Goal: Task Accomplishment & Management: Manage account settings

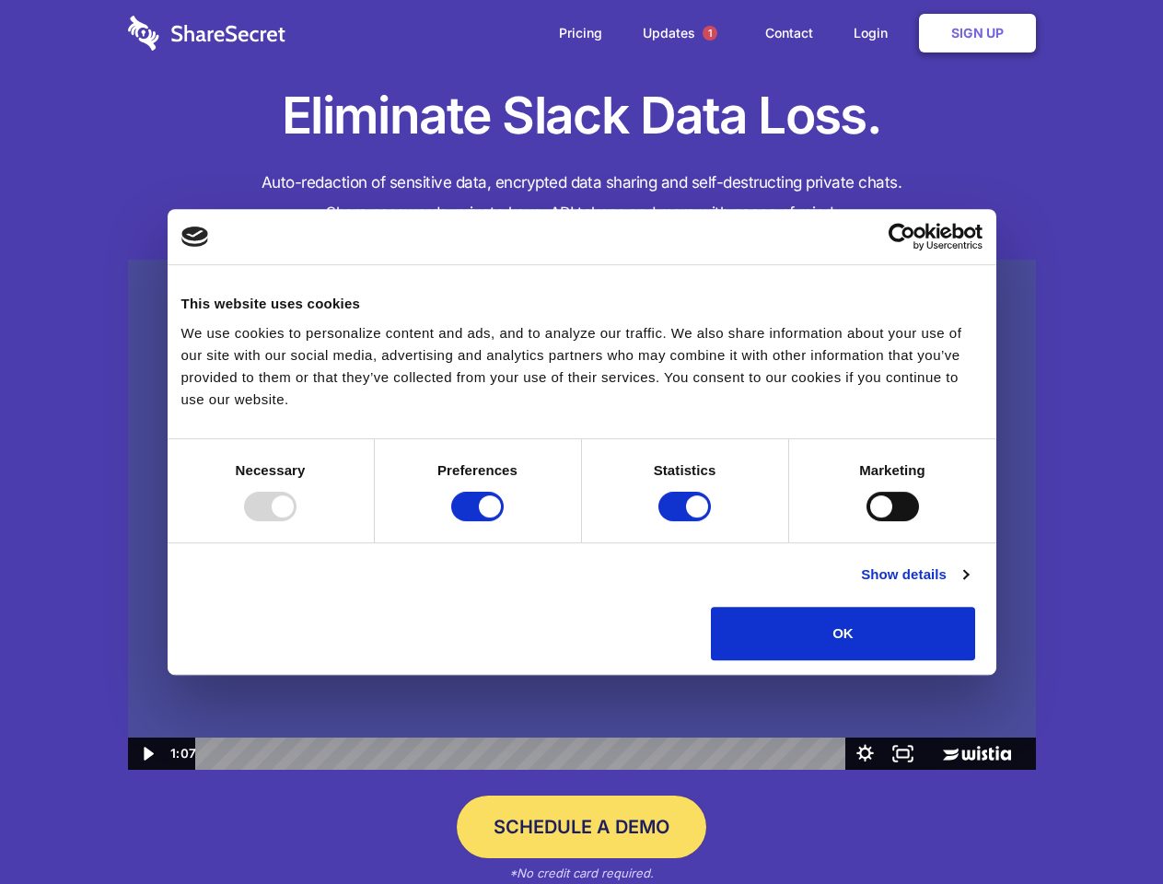
click at [581, 442] on img at bounding box center [582, 515] width 908 height 511
click at [297, 521] on div at bounding box center [270, 506] width 53 height 29
click at [504, 521] on input "Preferences" at bounding box center [477, 506] width 53 height 29
checkbox input "false"
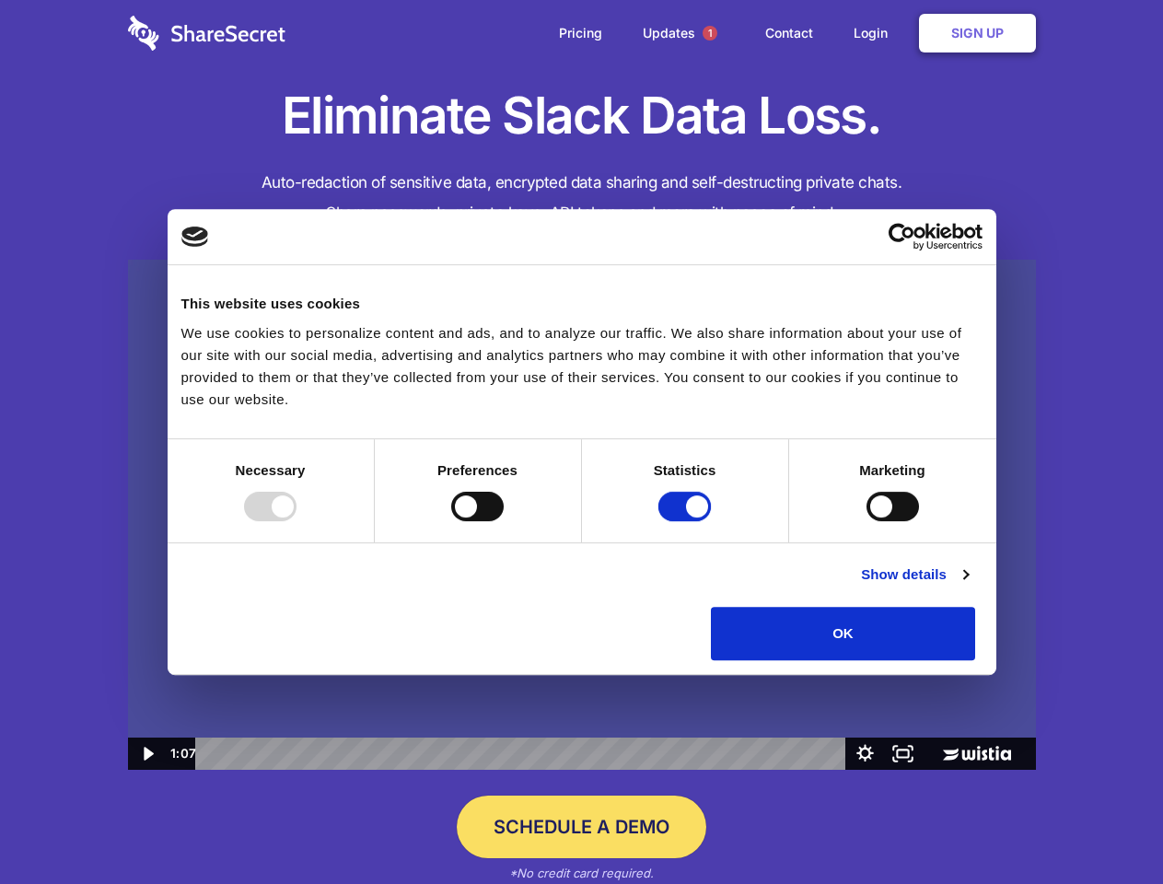
click at [687, 521] on input "Statistics" at bounding box center [685, 506] width 53 height 29
checkbox input "false"
click at [867, 521] on input "Marketing" at bounding box center [893, 506] width 53 height 29
checkbox input "true"
click at [968, 586] on link "Show details" at bounding box center [914, 575] width 107 height 22
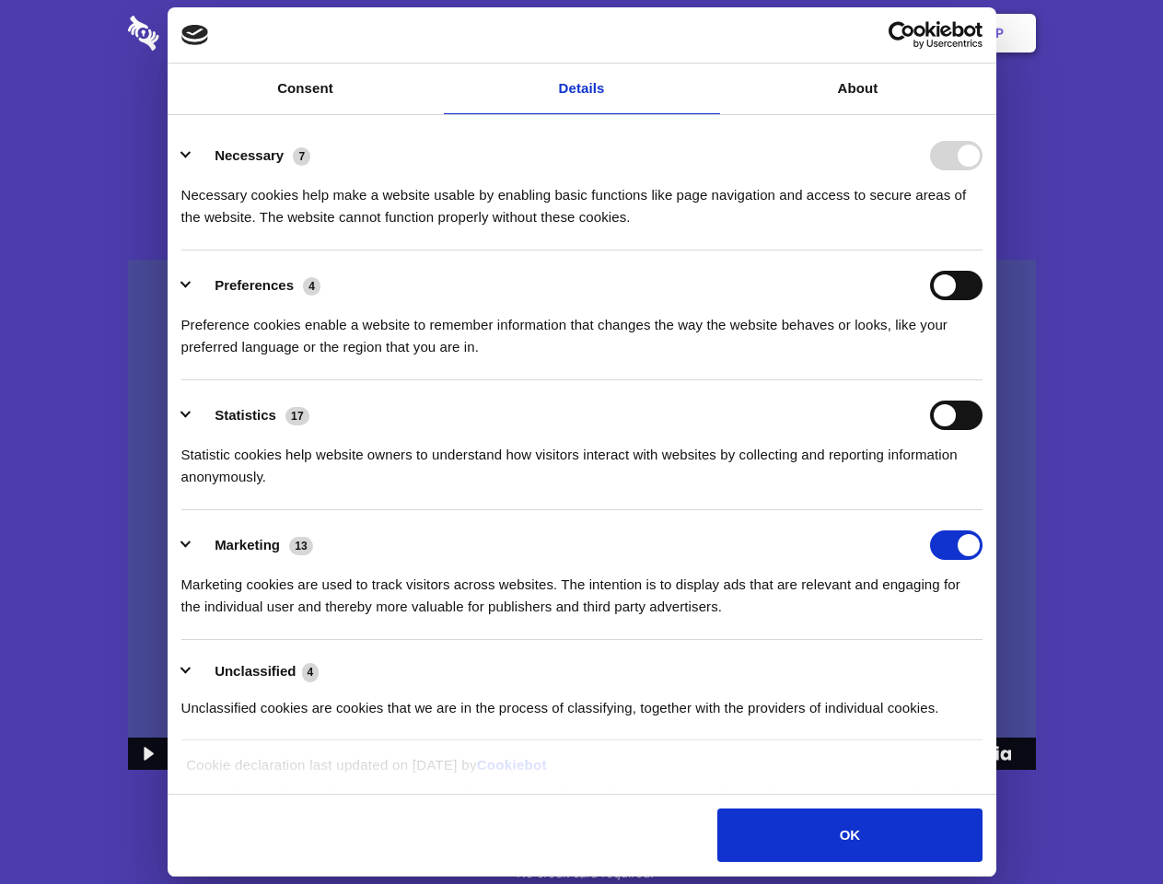
click at [983, 228] on div "Necessary cookies help make a website usable by enabling basic functions like p…" at bounding box center [581, 199] width 801 height 58
